Goal: Information Seeking & Learning: Learn about a topic

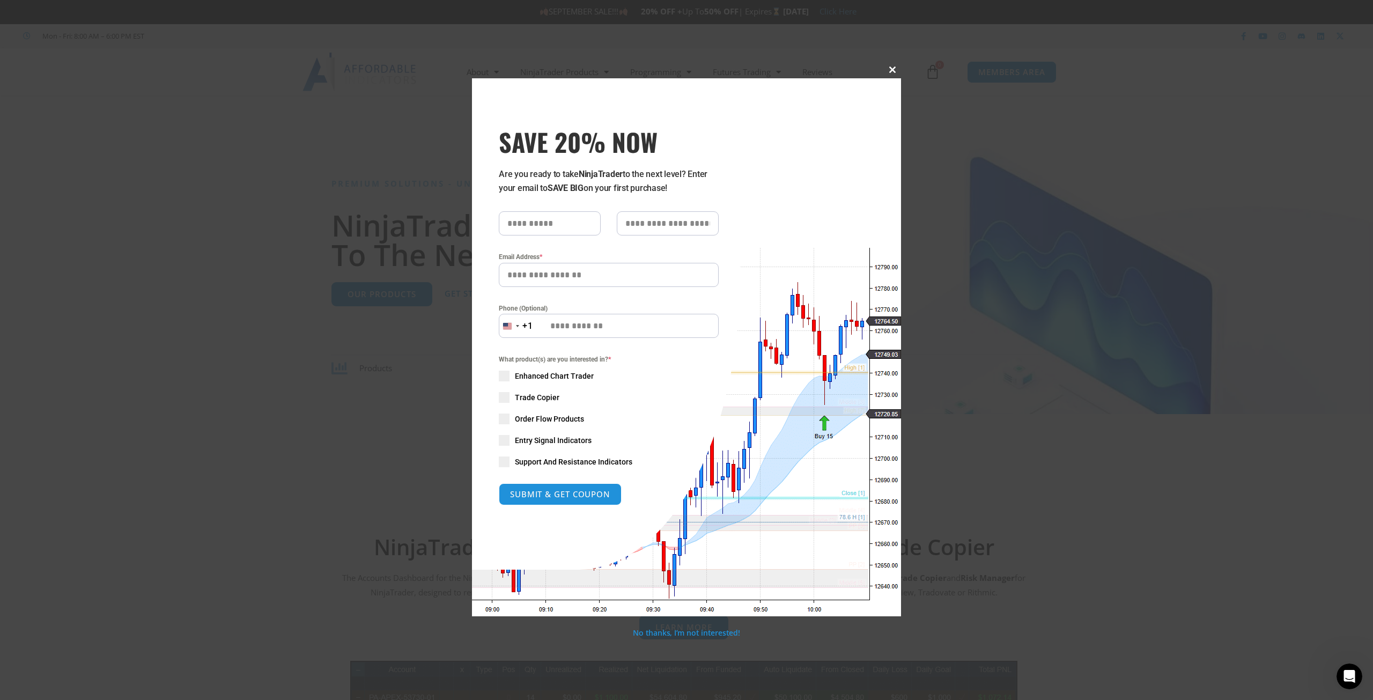
click at [891, 65] on button "Close this module" at bounding box center [892, 69] width 17 height 17
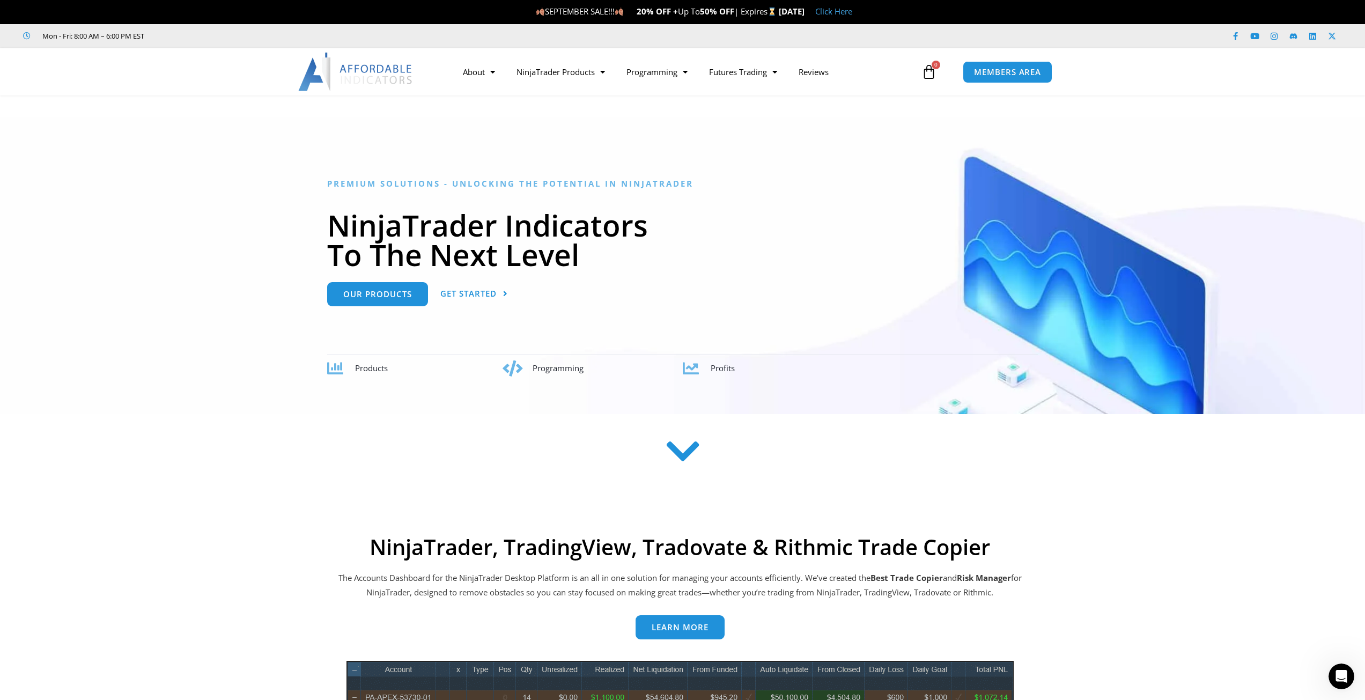
drag, startPoint x: 370, startPoint y: 547, endPoint x: 1011, endPoint y: 590, distance: 641.9
click at [1012, 593] on p "The Accounts Dashboard for the NinjaTrader Desktop Platform is an all in one so…" at bounding box center [680, 586] width 687 height 30
drag, startPoint x: 1008, startPoint y: 593, endPoint x: 366, endPoint y: 550, distance: 643.5
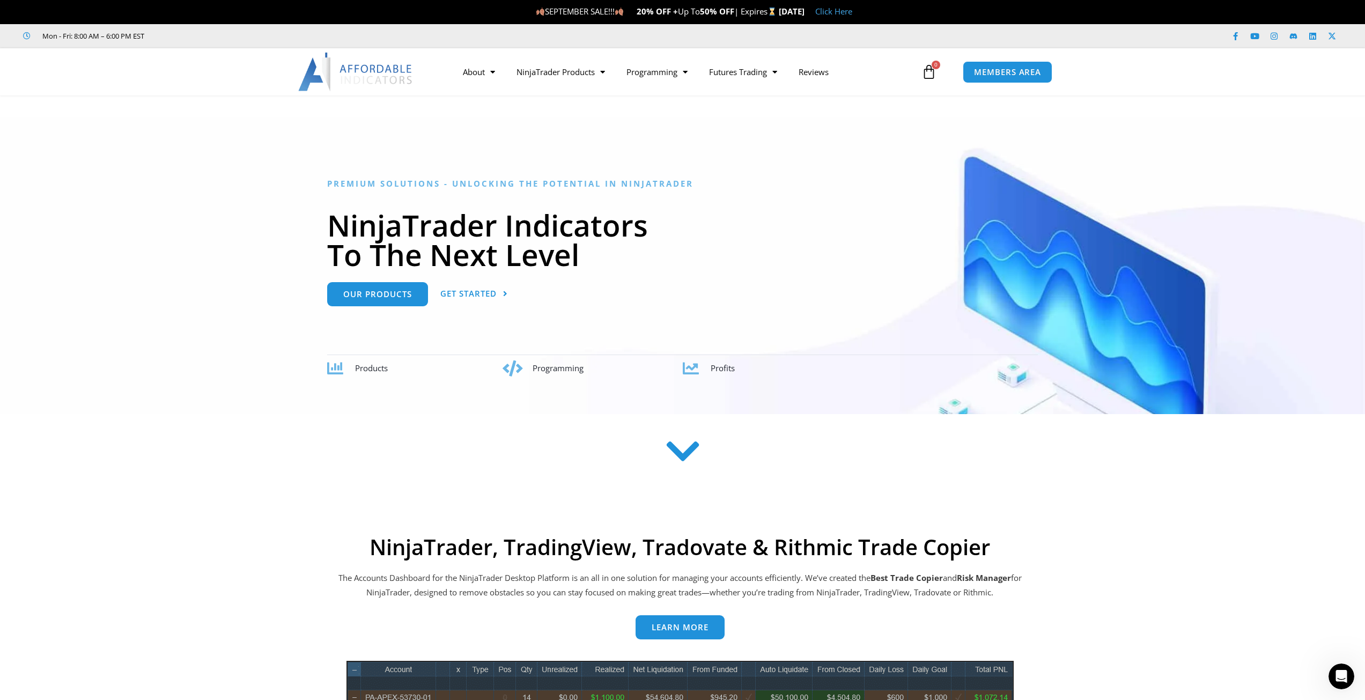
click at [359, 549] on h2 "NinjaTrader, TradingView, Tradovate & Rithmic Trade Copier" at bounding box center [680, 547] width 687 height 26
drag, startPoint x: 364, startPoint y: 542, endPoint x: 1003, endPoint y: 597, distance: 641.2
click at [1003, 597] on p "The Accounts Dashboard for the NinjaTrader Desktop Platform is an all in one so…" at bounding box center [680, 586] width 687 height 30
drag, startPoint x: 1008, startPoint y: 595, endPoint x: 372, endPoint y: 557, distance: 637.3
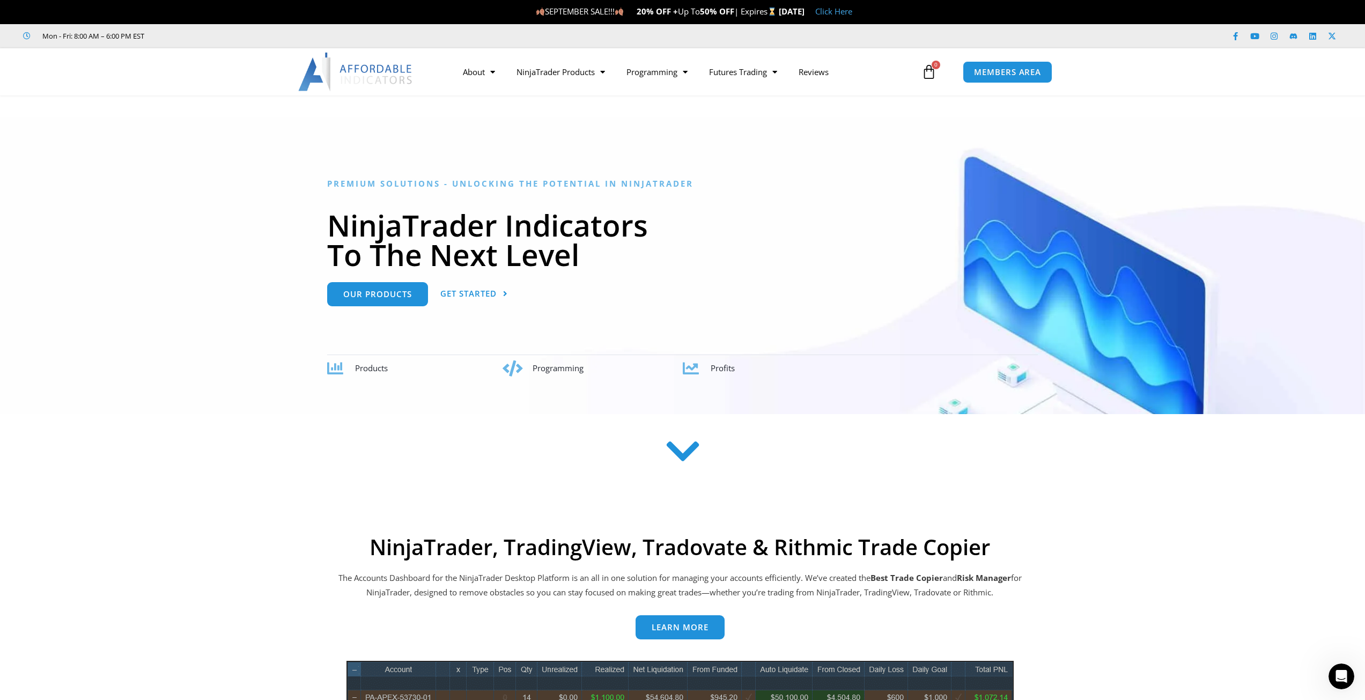
click at [372, 553] on h2 "NinjaTrader, TradingView, Tradovate & Rithmic Trade Copier" at bounding box center [680, 547] width 687 height 26
drag, startPoint x: 371, startPoint y: 548, endPoint x: 1012, endPoint y: 587, distance: 642.2
click at [1012, 587] on p "The Accounts Dashboard for the NinjaTrader Desktop Platform is an all in one so…" at bounding box center [680, 586] width 687 height 30
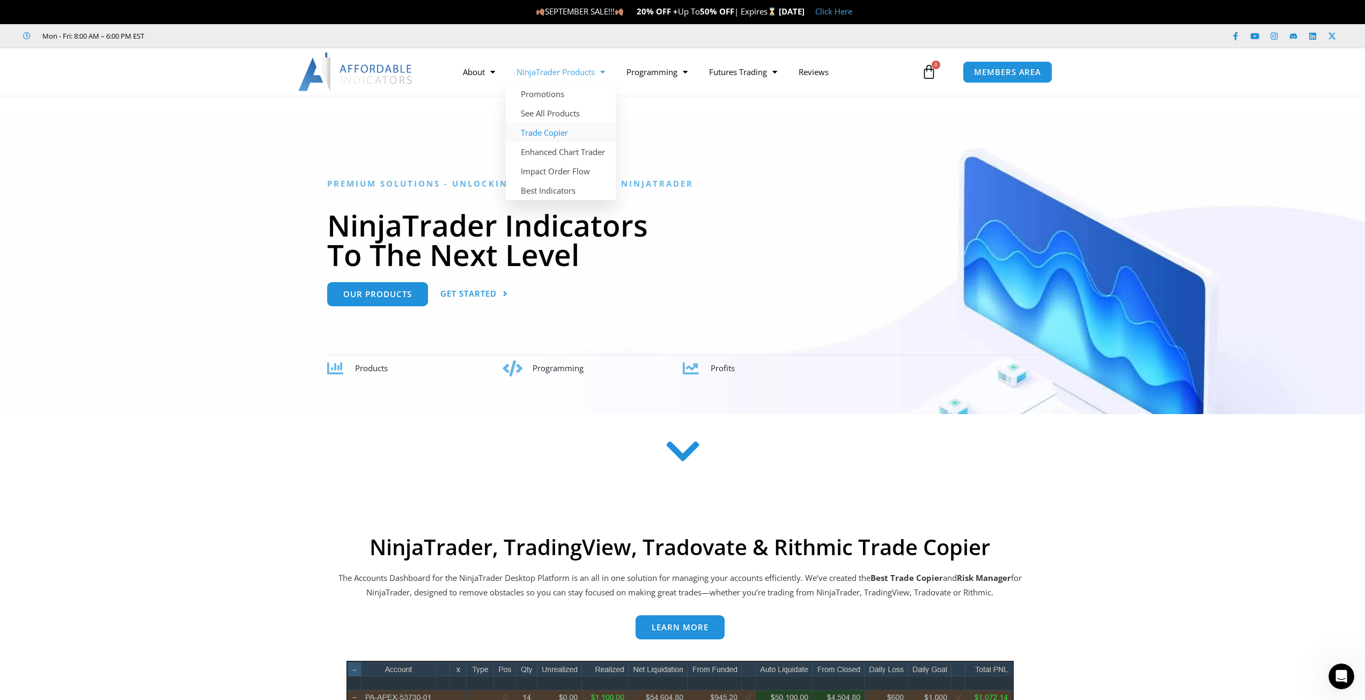
click at [563, 134] on link "Trade Copier" at bounding box center [561, 132] width 110 height 19
